Goal: Information Seeking & Learning: Check status

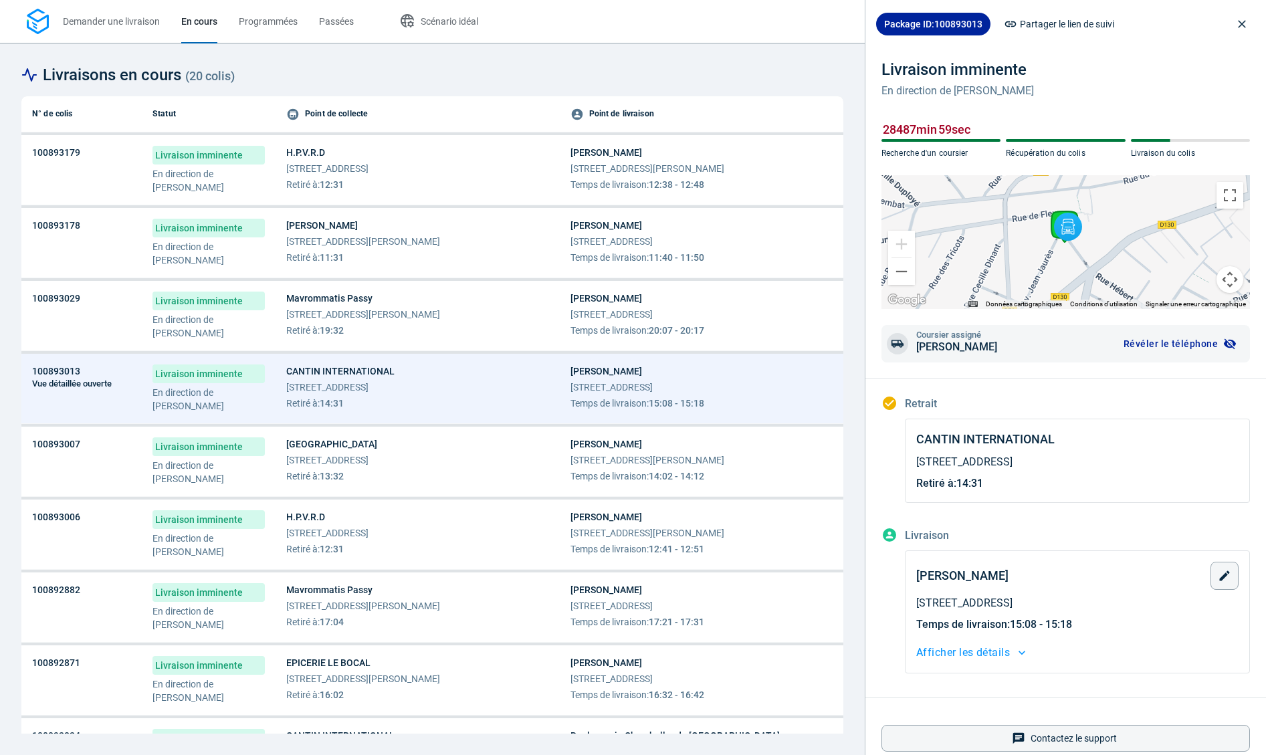
click at [765, 179] on div "[PERSON_NAME] [STREET_ADDRESS][PERSON_NAME] Temps de livraison : 12:38 - 12:48" at bounding box center [702, 168] width 263 height 45
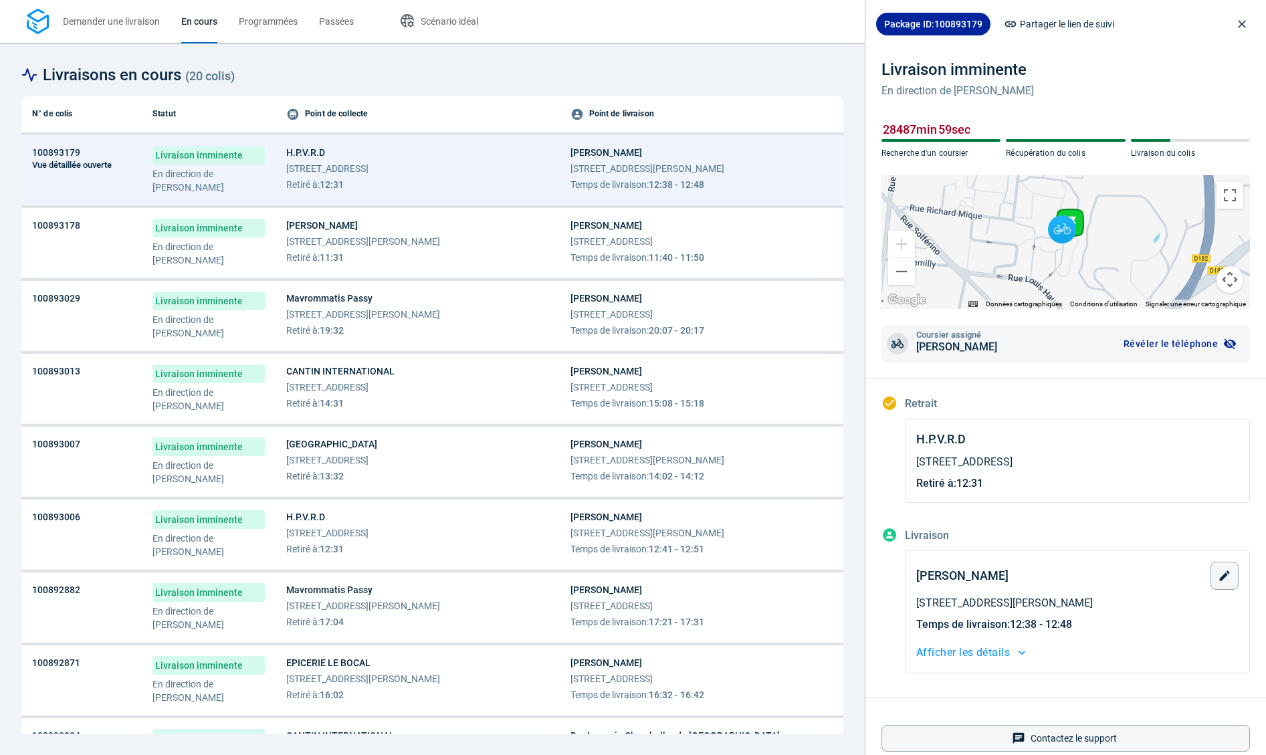
click at [773, 227] on div "Ollca Developper [STREET_ADDRESS] Temps de livraison : 11:40 - 11:50" at bounding box center [702, 241] width 263 height 45
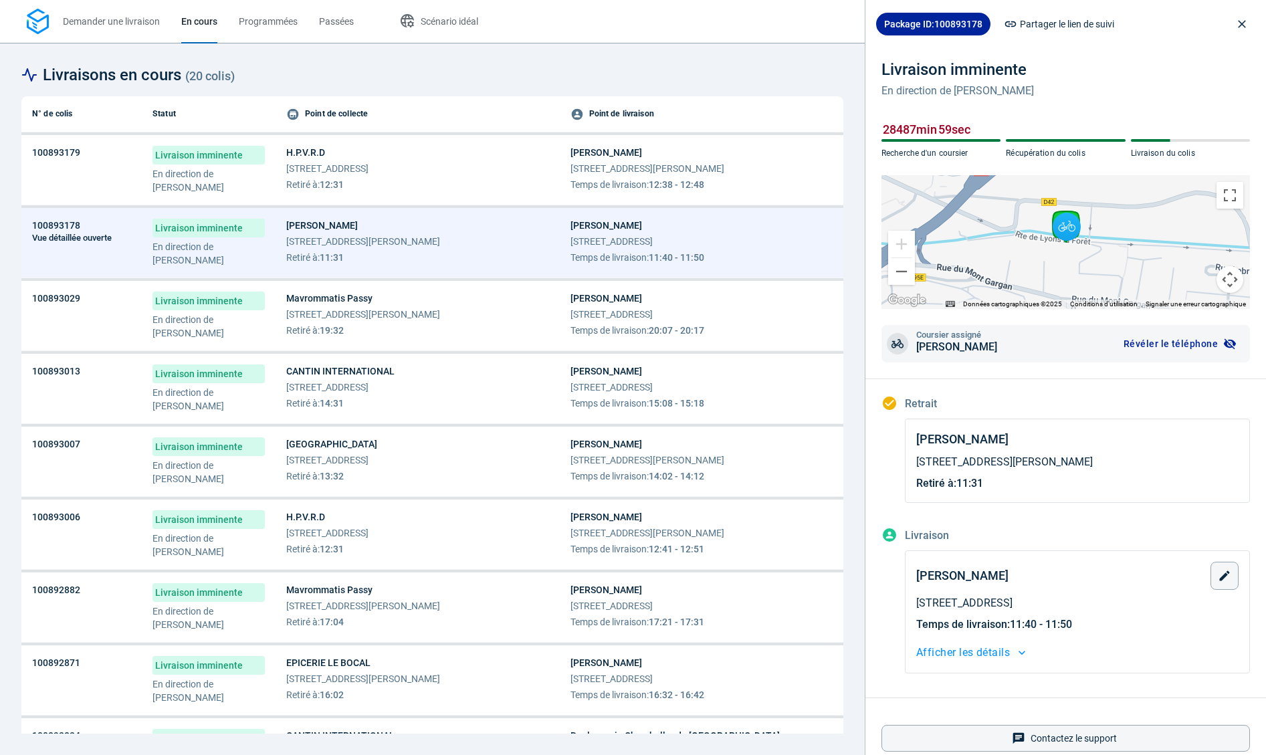
click at [755, 293] on div "[PERSON_NAME] [STREET_ADDRESS] Temps de livraison : 20:07 - 20:17" at bounding box center [702, 314] width 263 height 45
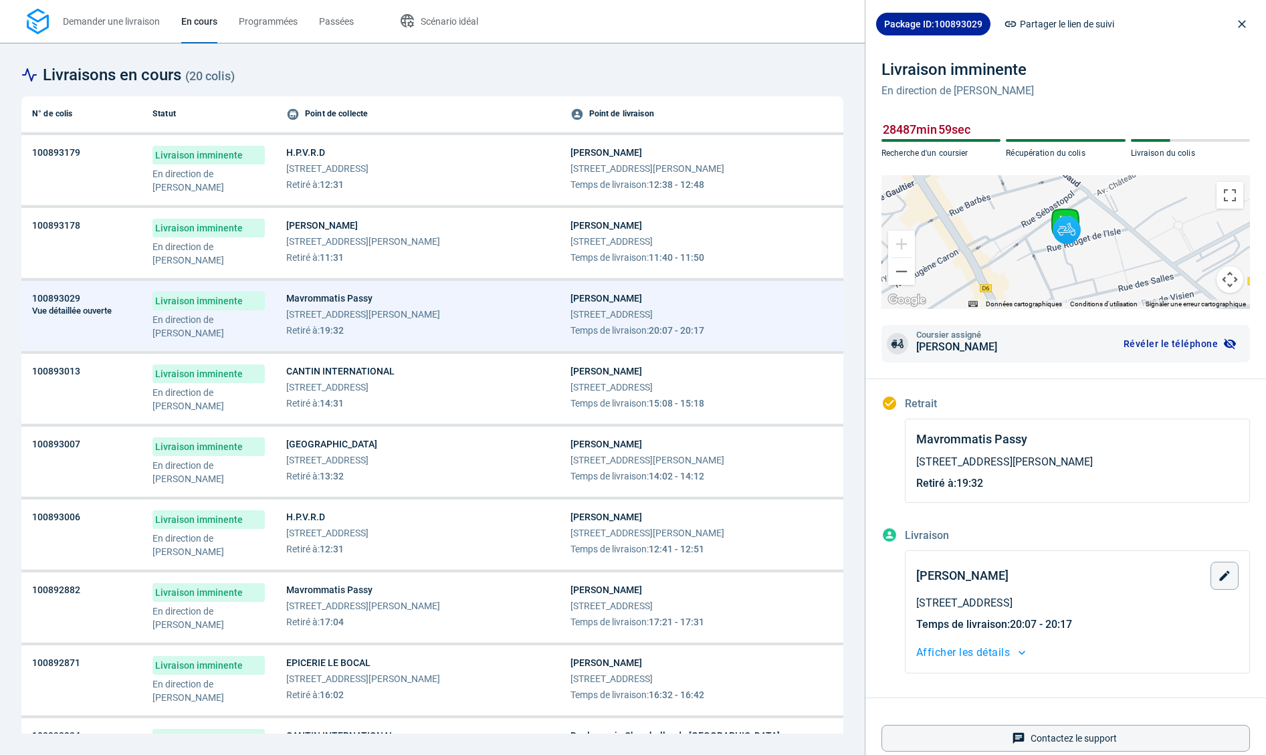
click at [740, 388] on div "[PERSON_NAME] [STREET_ADDRESS] Temps de livraison : 15:08 - 15:18" at bounding box center [702, 387] width 263 height 45
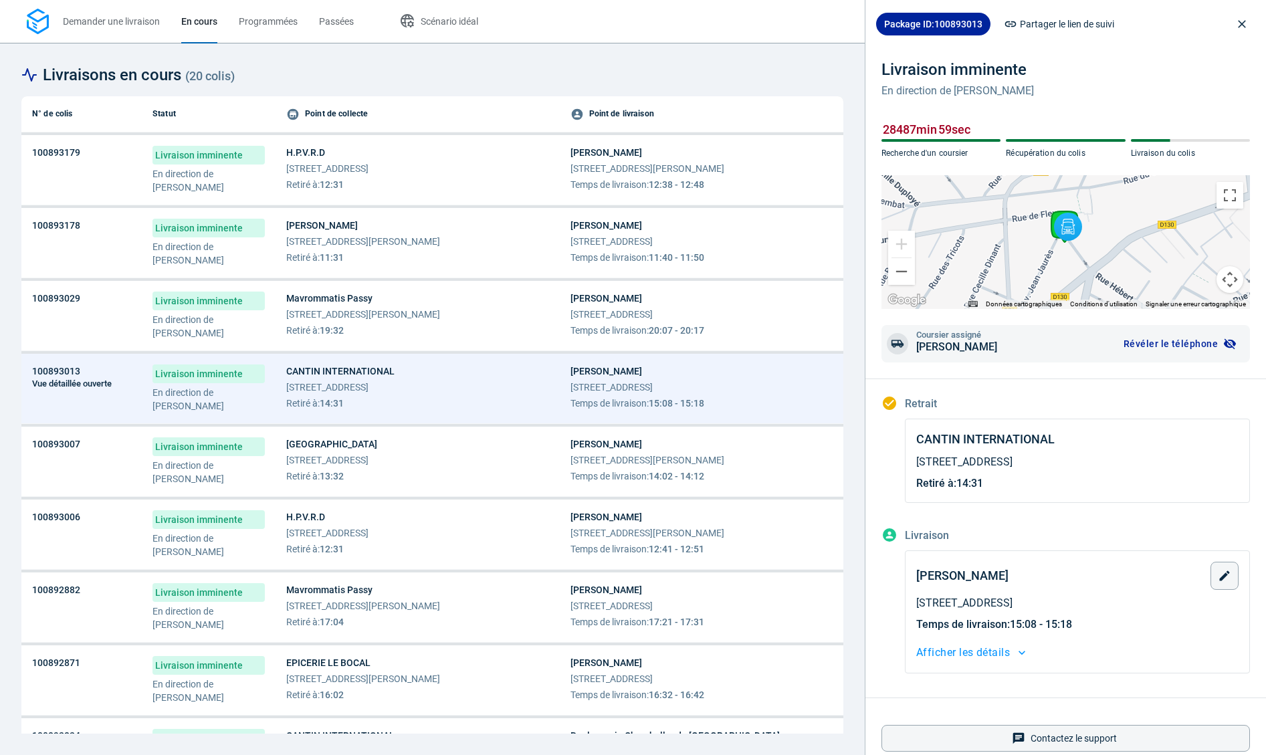
click at [730, 483] on td "Ollca Developper [STREET_ADDRESS][PERSON_NAME] Temps de livraison : 14:02 - 14:…" at bounding box center [702, 462] width 284 height 70
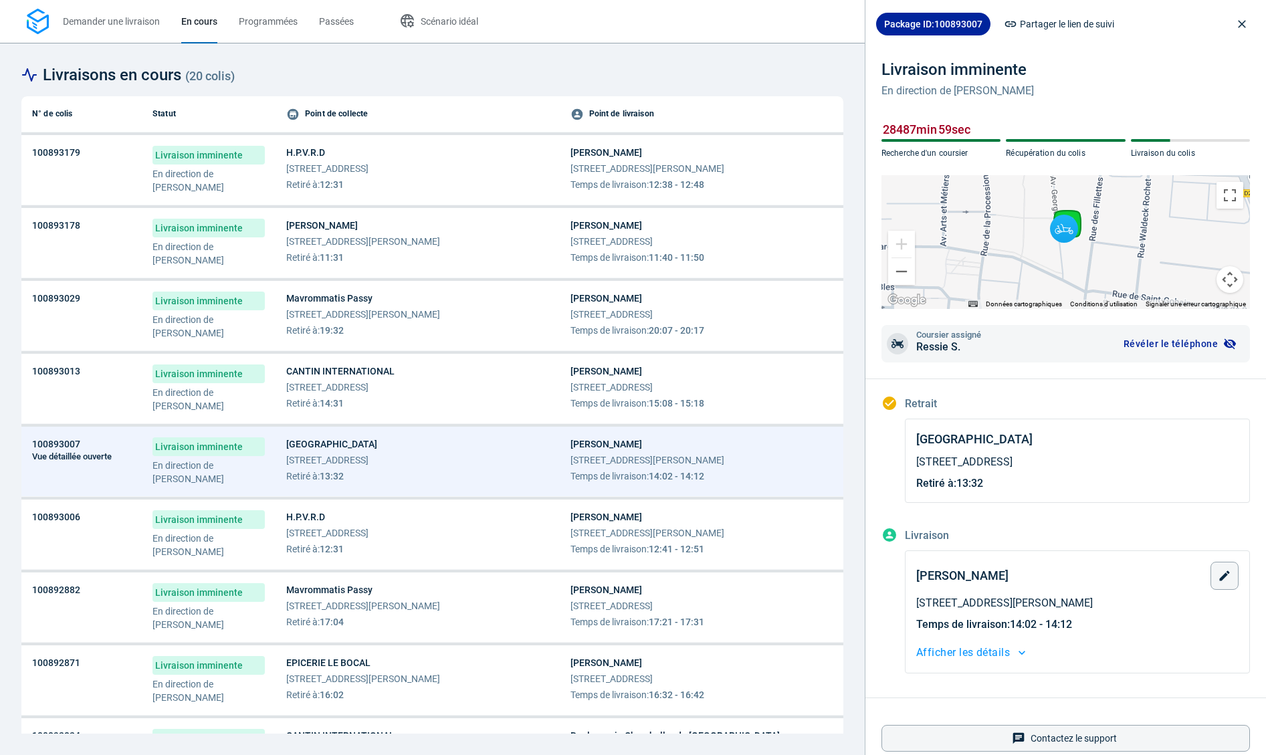
click at [724, 583] on td "[PERSON_NAME] [STREET_ADDRESS] Temps de livraison : 17:21 - 17:31" at bounding box center [702, 608] width 284 height 70
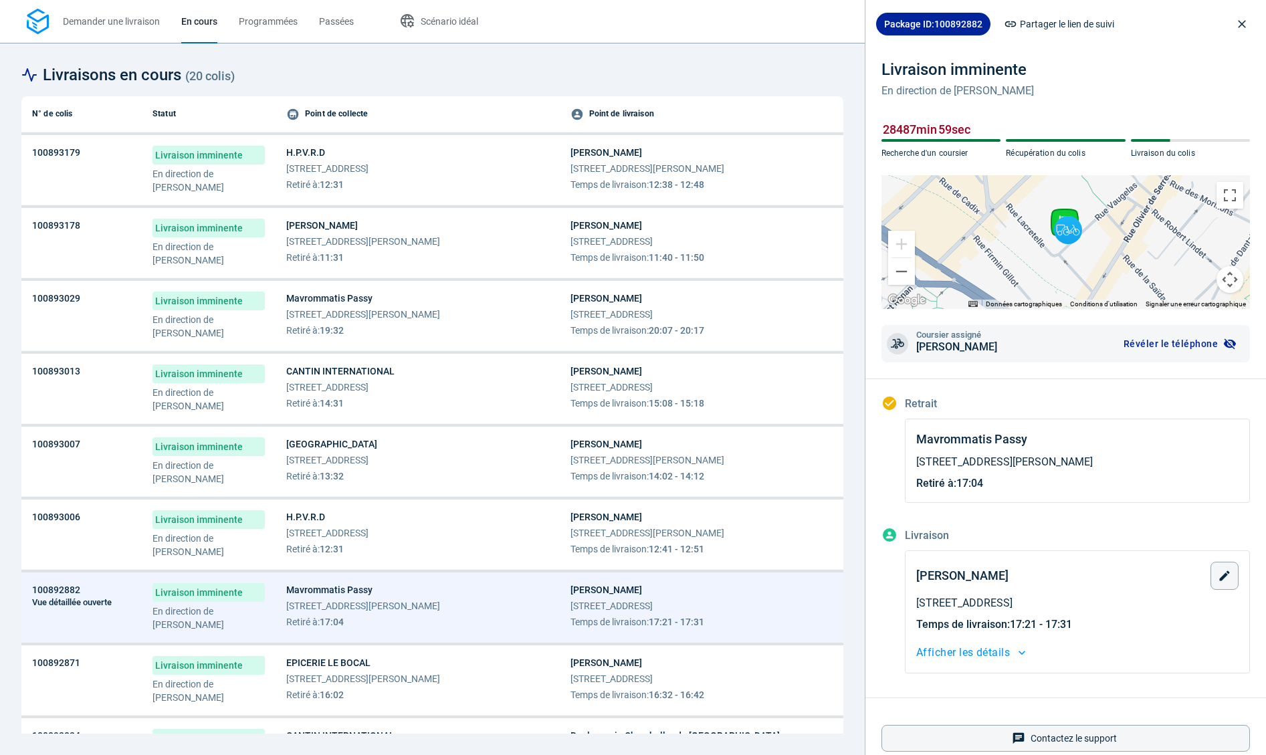
click at [724, 686] on div "[PERSON_NAME] [STREET_ADDRESS] Temps de livraison : 16:32 - 16:42" at bounding box center [702, 678] width 263 height 45
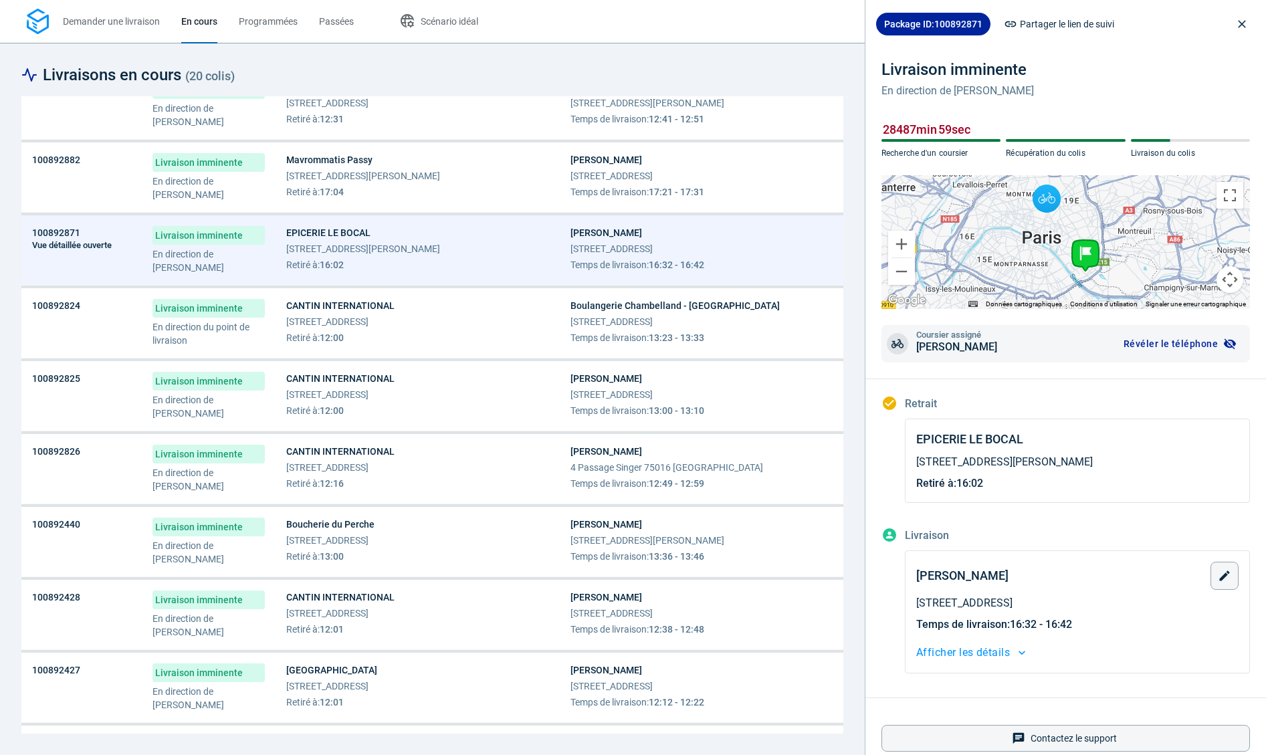
scroll to position [443, 0]
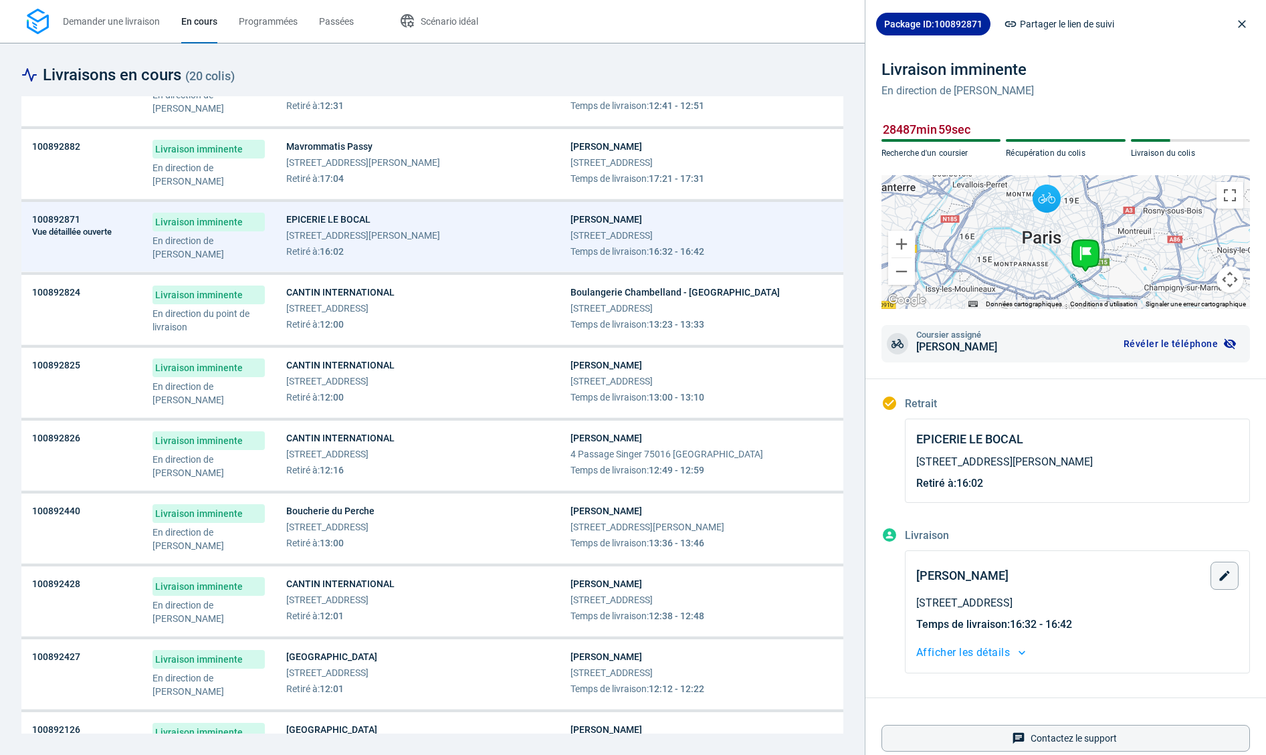
click at [772, 307] on div "Boulangerie Chambelland - Batignolles [STREET_ADDRESS] Temps de livraison : 13:…" at bounding box center [702, 308] width 263 height 45
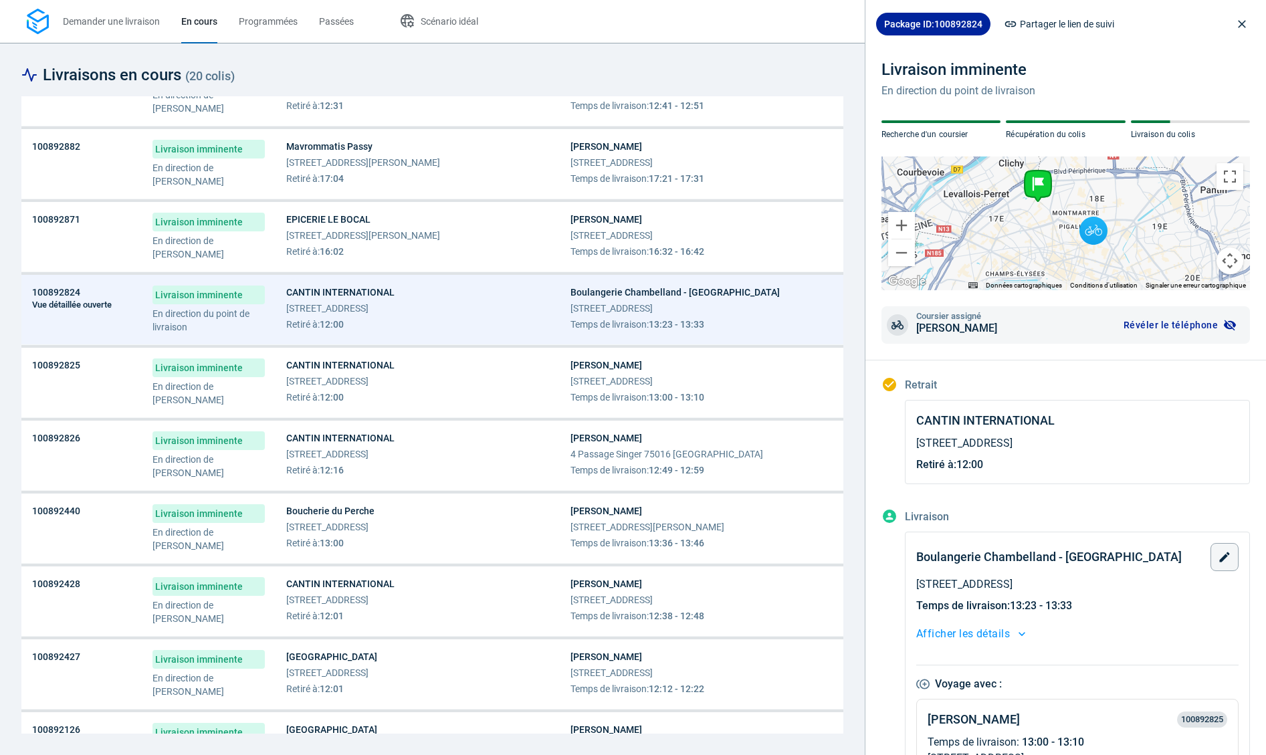
click at [756, 241] on div "[PERSON_NAME] [STREET_ADDRESS] Temps de livraison : 16:32 - 16:42" at bounding box center [702, 235] width 263 height 45
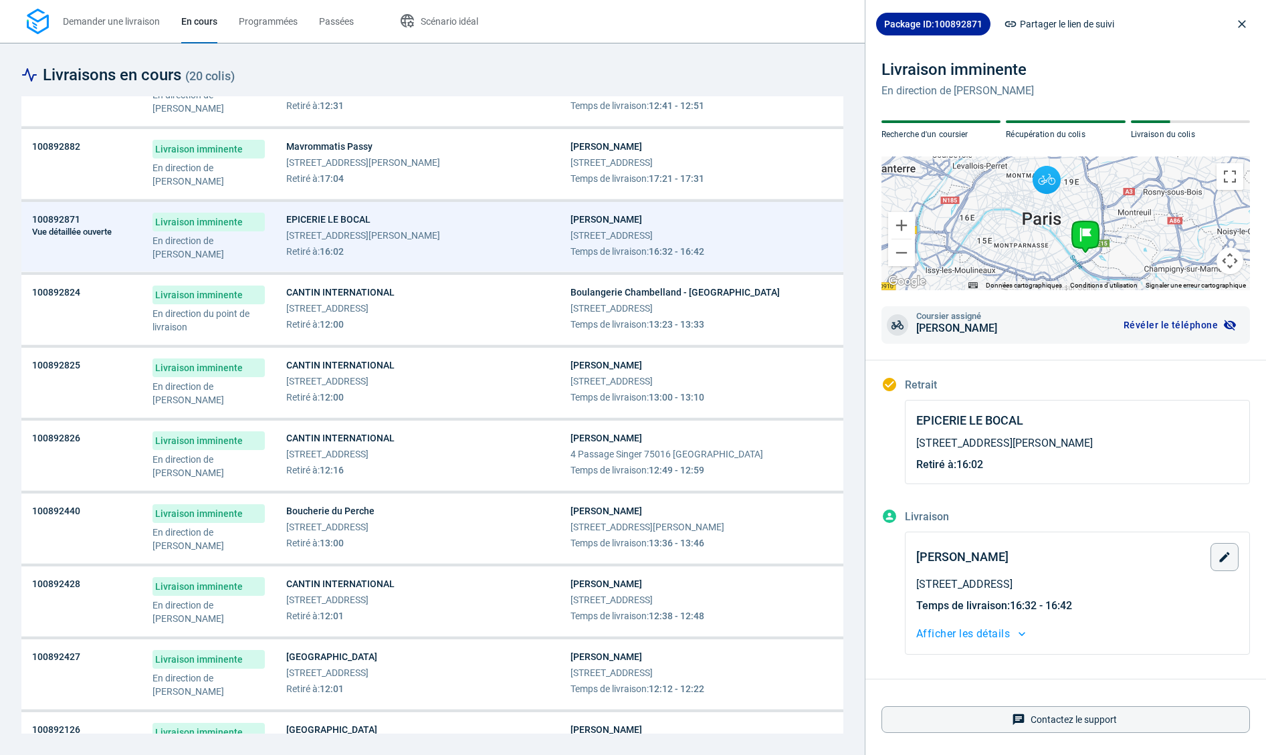
click at [759, 168] on div "[PERSON_NAME] [STREET_ADDRESS] Temps de livraison : 17:21 - 17:31" at bounding box center [702, 162] width 263 height 45
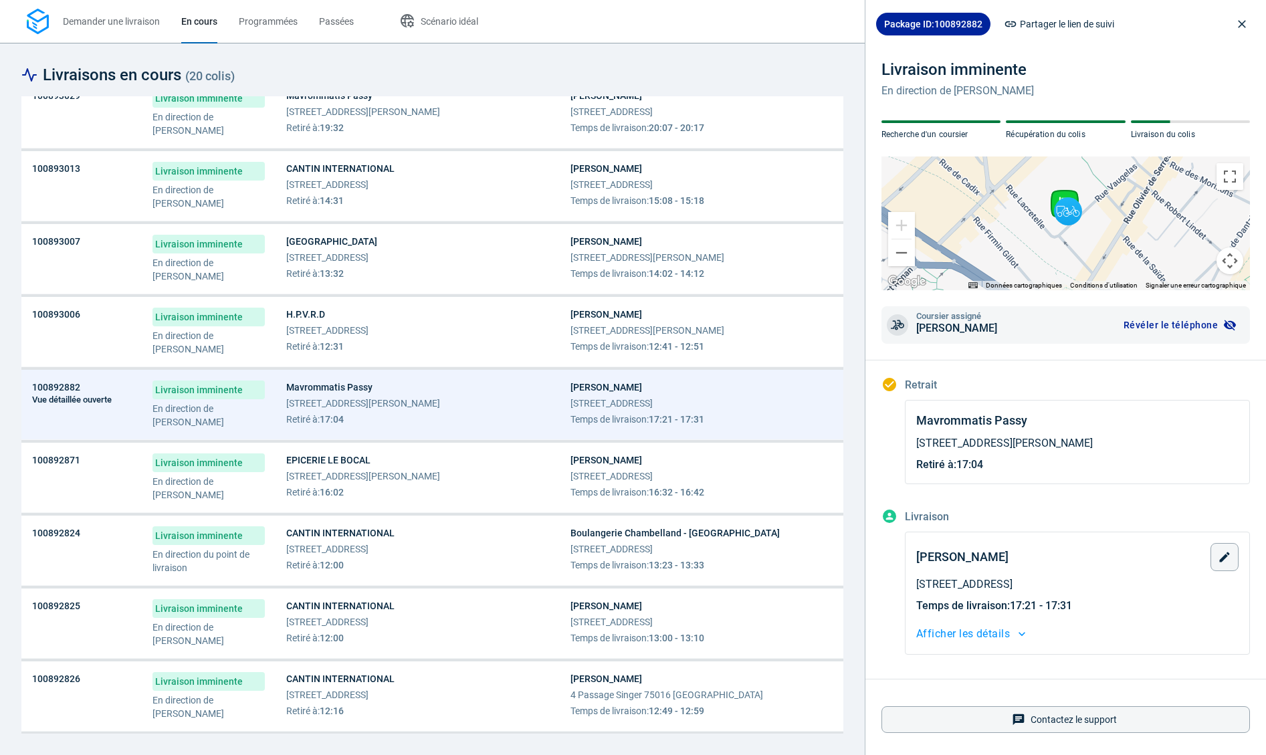
scroll to position [199, 0]
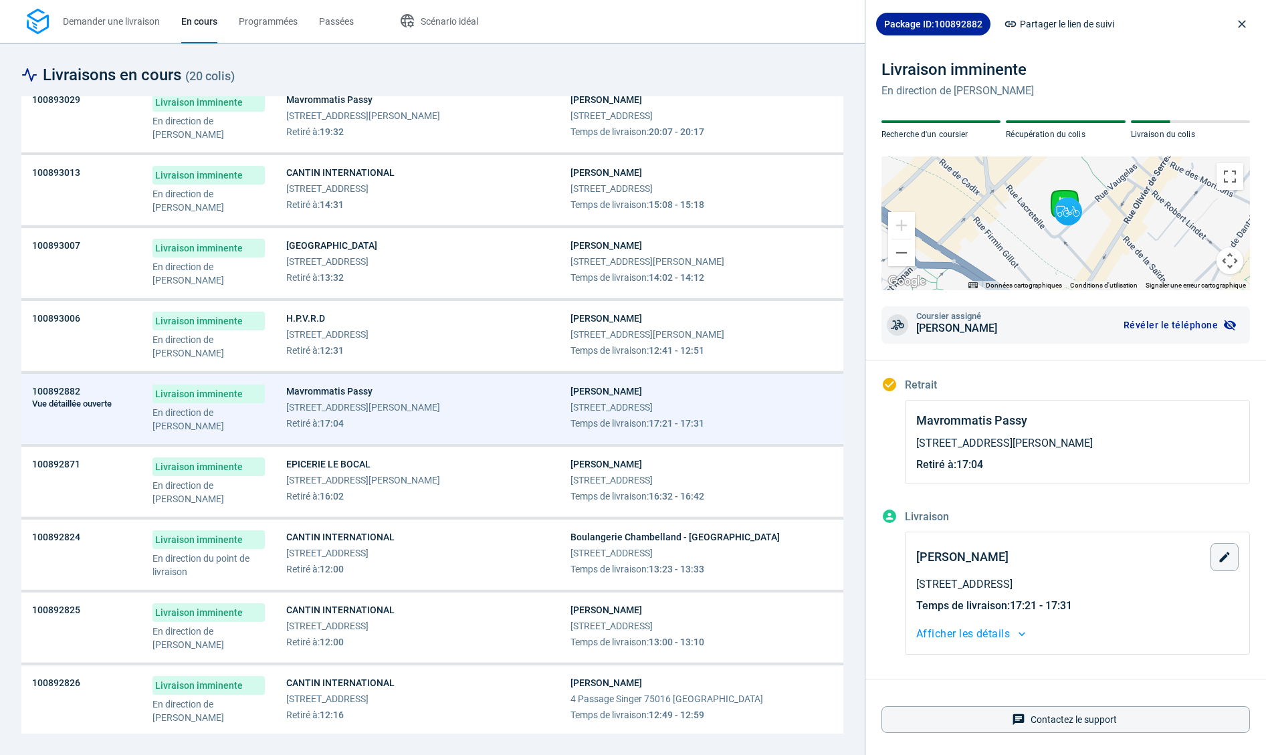
click at [733, 285] on td "Ollca Developper [STREET_ADDRESS][PERSON_NAME] Temps de livraison : 14:02 - 14:…" at bounding box center [702, 263] width 284 height 70
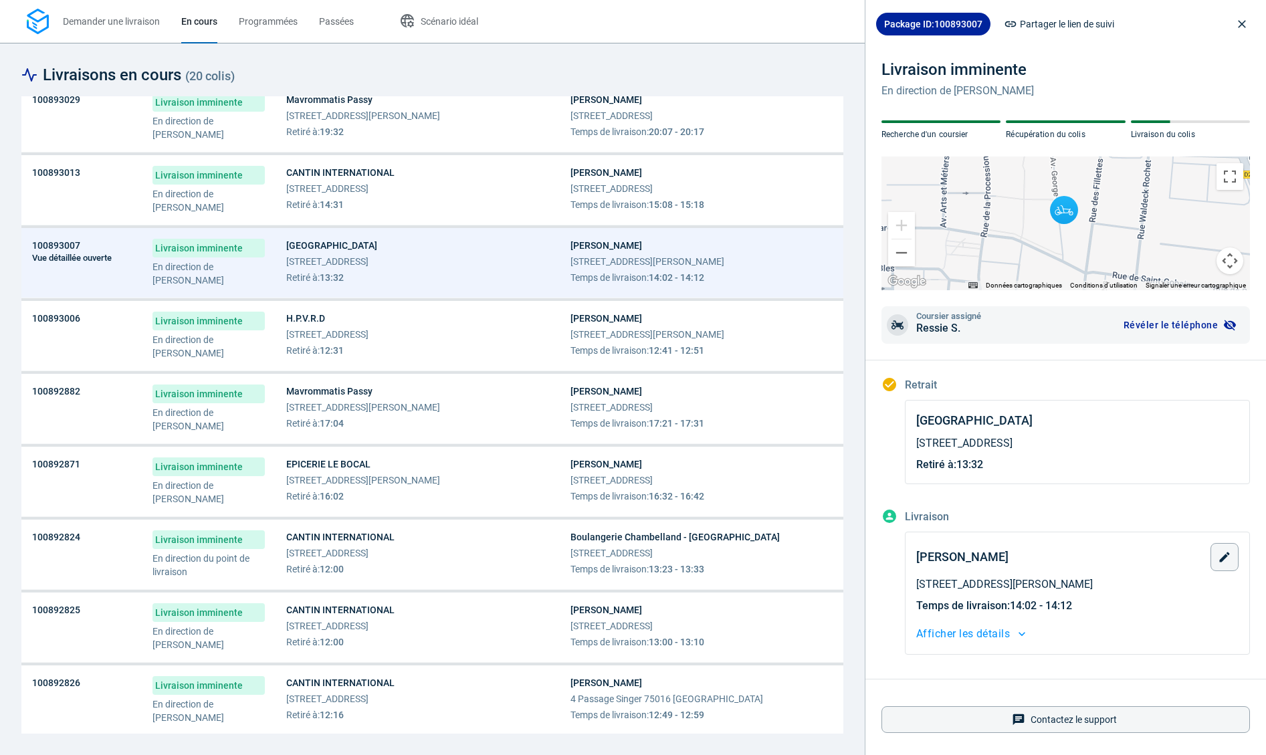
click at [724, 258] on span "[STREET_ADDRESS][PERSON_NAME]" at bounding box center [648, 261] width 154 height 13
click at [742, 181] on div "[PERSON_NAME] [STREET_ADDRESS] Temps de livraison : 15:08 - 15:18" at bounding box center [702, 188] width 263 height 45
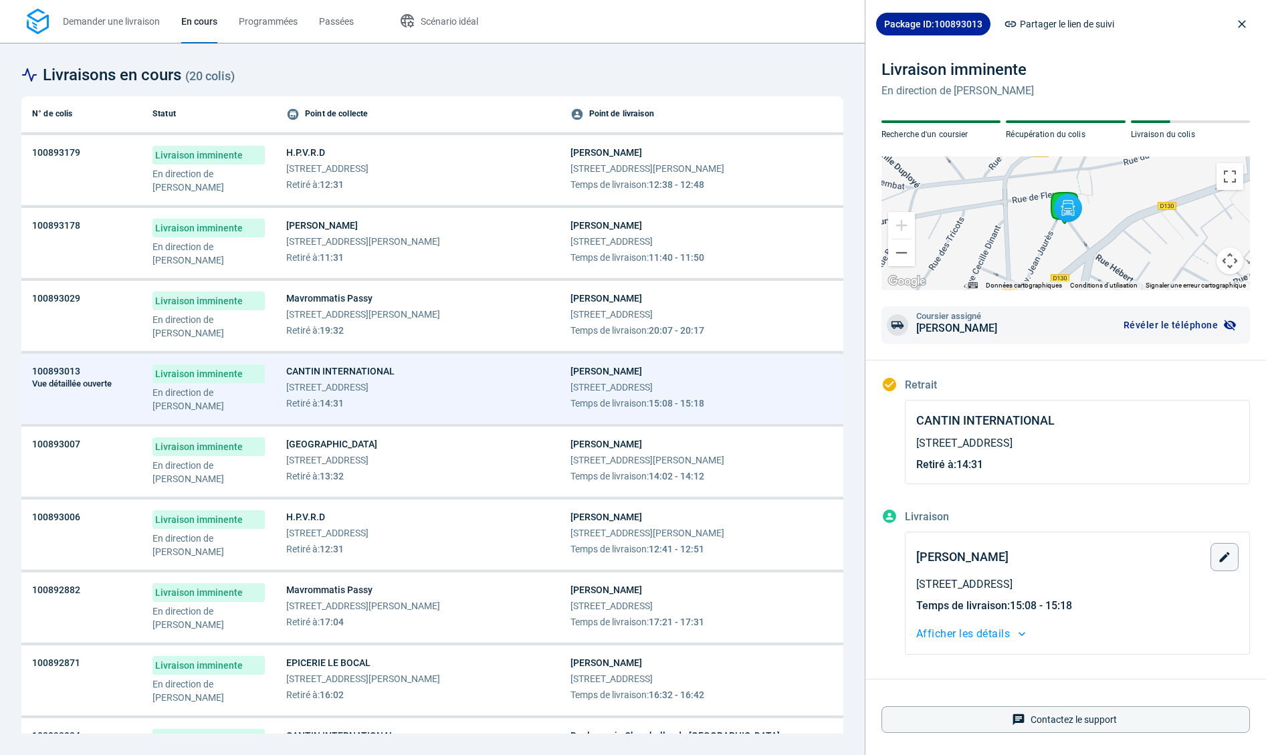
scroll to position [-1, 0]
click at [704, 237] on span "[STREET_ADDRESS]" at bounding box center [638, 241] width 134 height 13
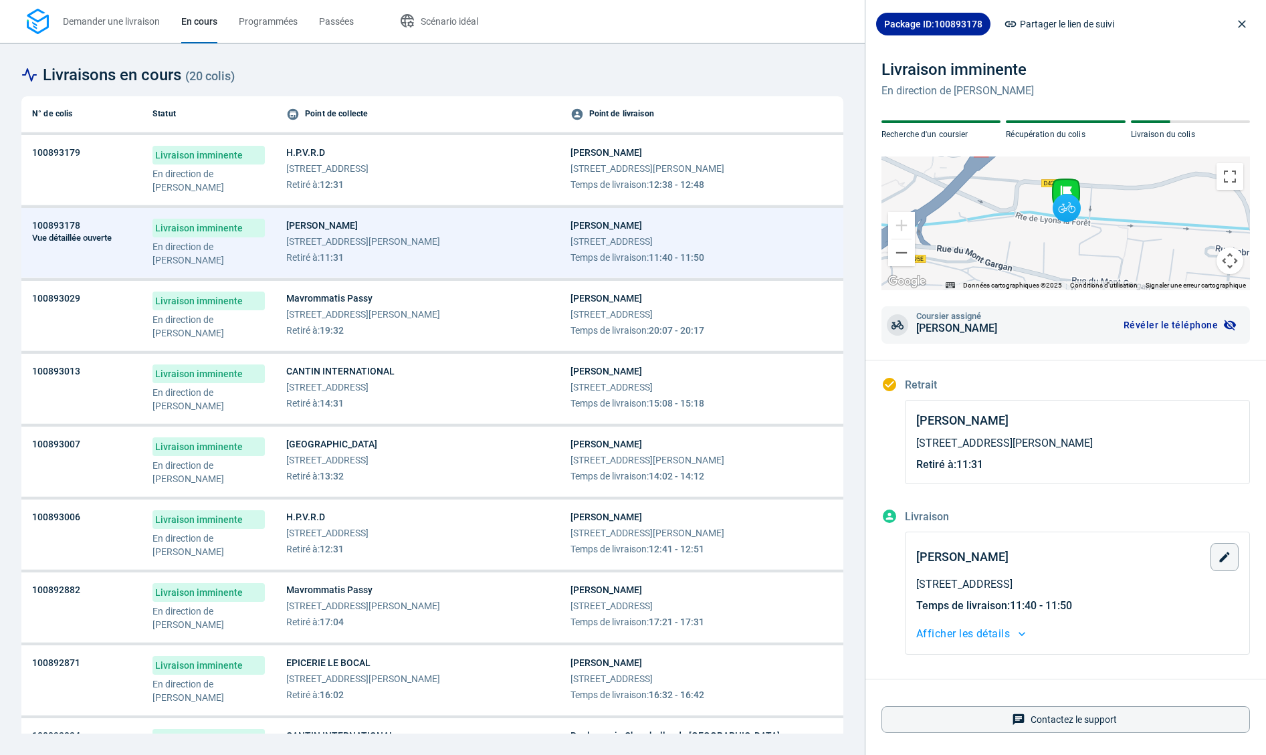
click at [724, 187] on span "Temps de livraison : 12:38 - 12:48" at bounding box center [648, 184] width 154 height 13
